Goal: Task Accomplishment & Management: Use online tool/utility

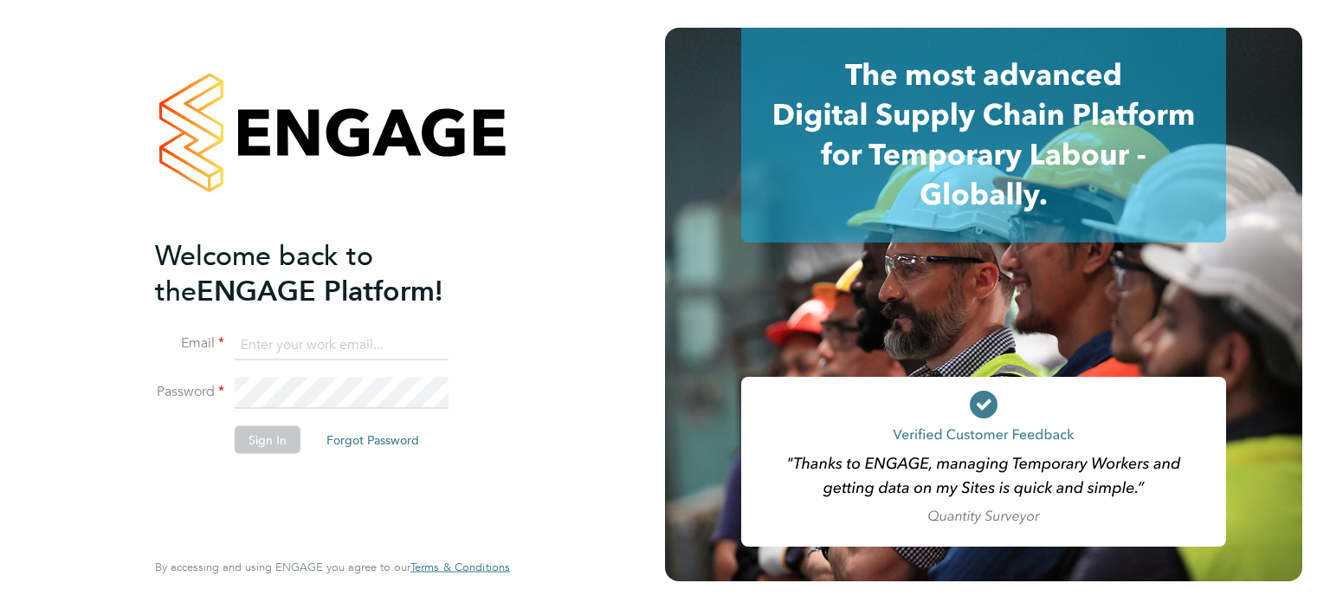
type input "[PERSON_NAME][EMAIL_ADDRESS][PERSON_NAME][DOMAIN_NAME]"
click at [284, 428] on button "Sign In" at bounding box center [268, 439] width 66 height 28
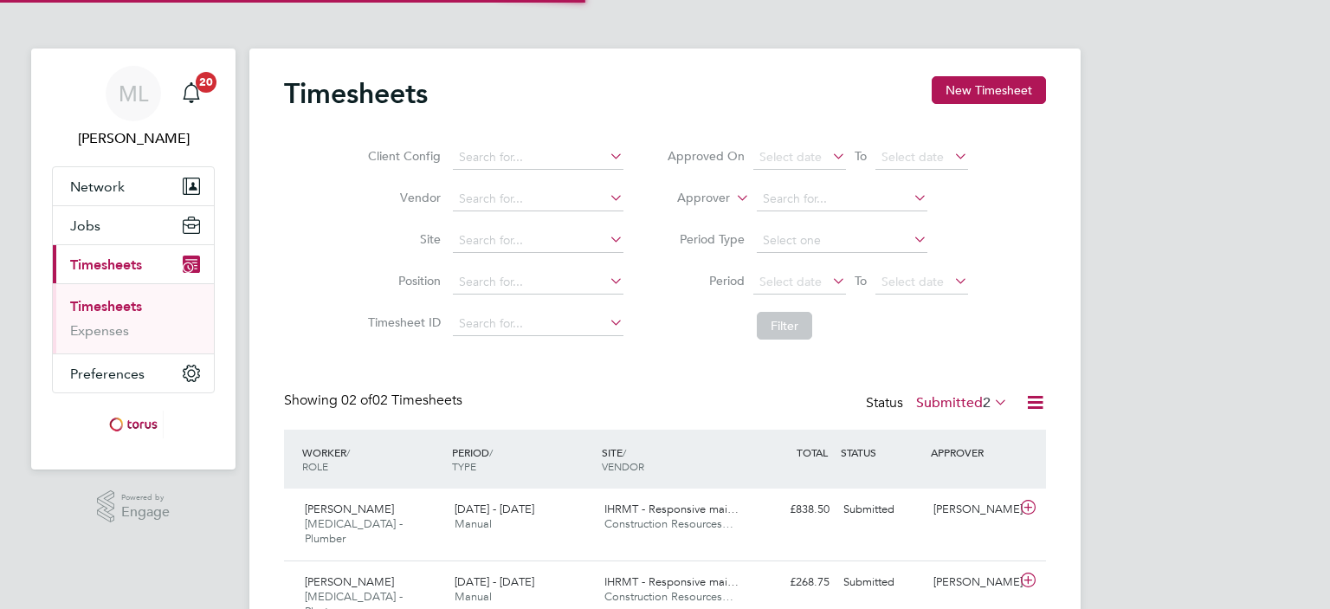
scroll to position [43, 151]
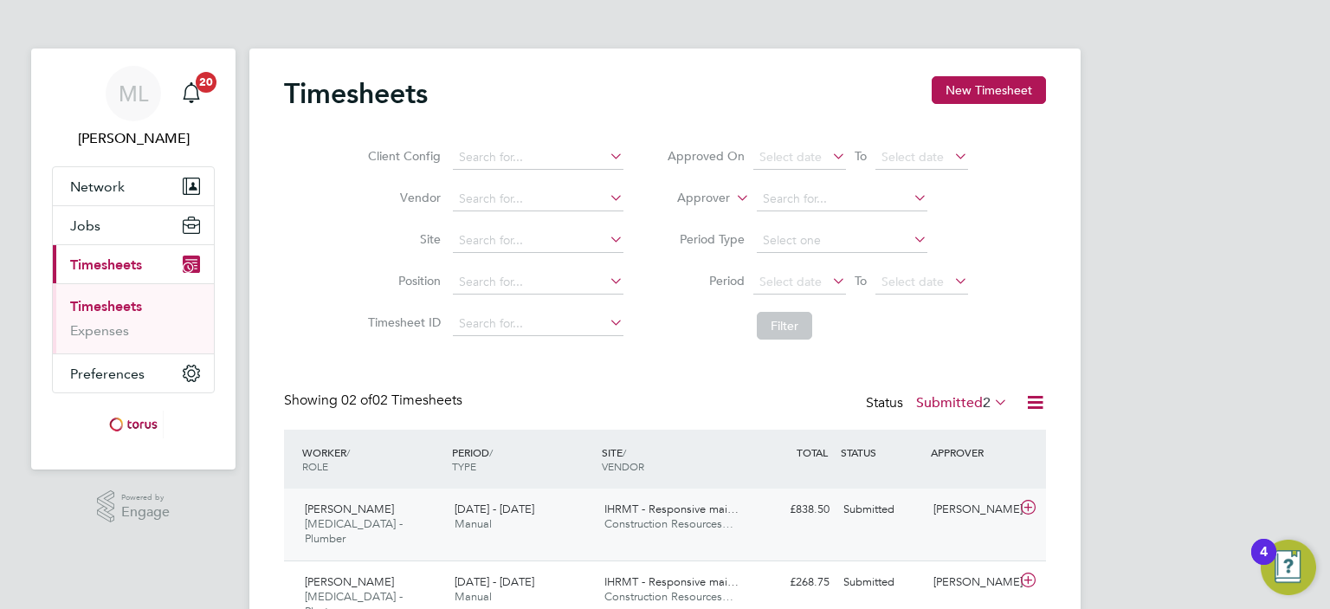
click at [634, 505] on span "IHRMT - Responsive mai…" at bounding box center [671, 508] width 134 height 15
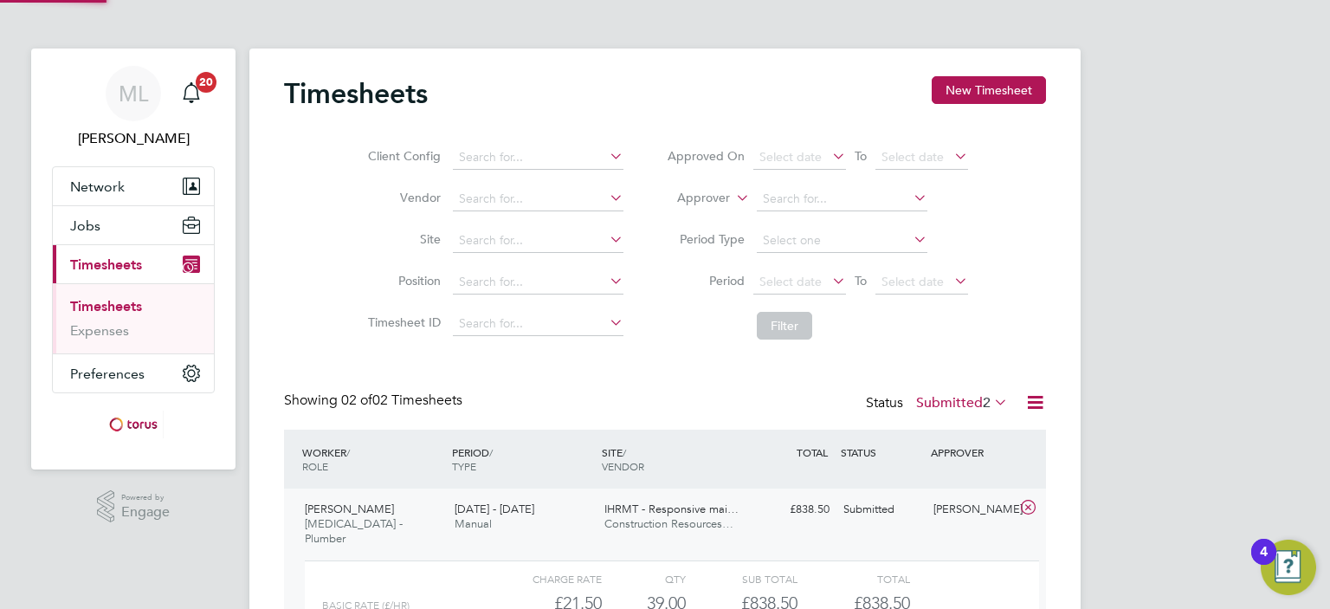
scroll to position [216, 0]
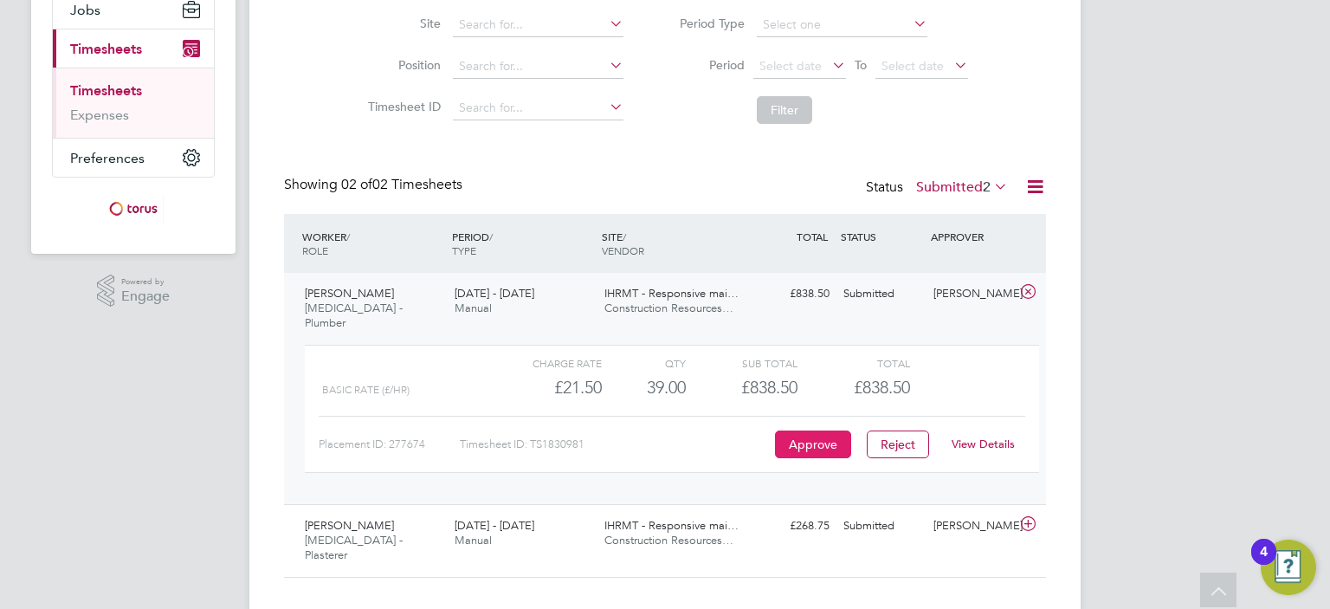
click at [789, 430] on button "Approve" at bounding box center [813, 444] width 76 height 28
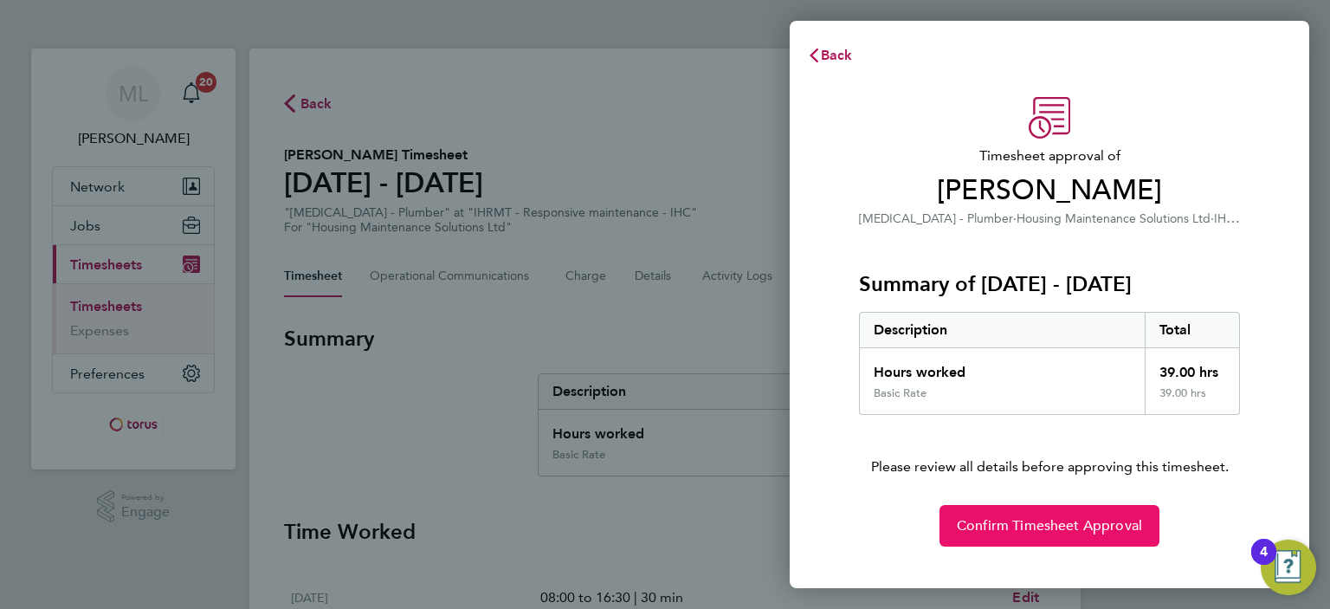
click at [1017, 517] on span "Confirm Timesheet Approval" at bounding box center [1049, 525] width 185 height 17
